Goal: Entertainment & Leisure: Consume media (video, audio)

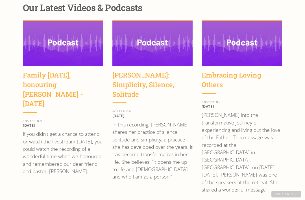
scroll to position [799, 0]
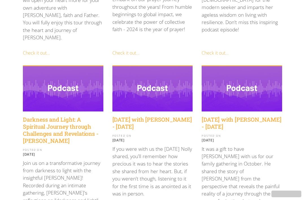
scroll to position [633, 0]
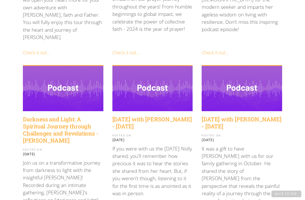
click at [238, 116] on h4 "Sunday with Mark Head - October 22 2023" at bounding box center [242, 123] width 81 height 14
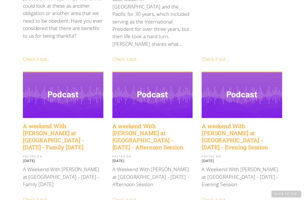
scroll to position [274, 0]
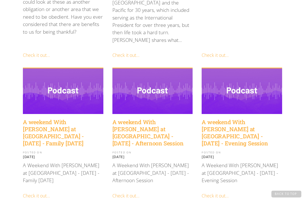
click at [255, 119] on h4 "A weekend With Peter Jackson at UChurch - April 21 2023 - Evening Session" at bounding box center [242, 133] width 81 height 28
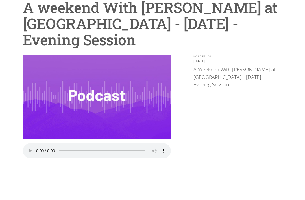
scroll to position [59, 0]
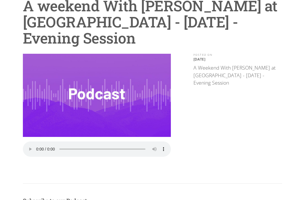
click at [34, 147] on audio "Your browser does not support the audio element." at bounding box center [97, 148] width 148 height 15
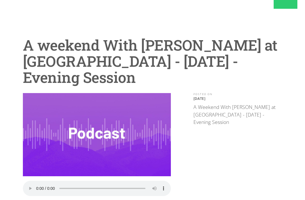
scroll to position [20, 0]
click at [35, 183] on audio "Your browser does not support the audio element." at bounding box center [97, 188] width 148 height 15
click at [37, 186] on audio "Your browser does not support the audio element." at bounding box center [97, 188] width 148 height 15
click at [35, 185] on audio "Your browser does not support the audio element." at bounding box center [97, 188] width 148 height 15
click at [35, 186] on audio "Your browser does not support the audio element." at bounding box center [97, 188] width 148 height 15
